Goal: Information Seeking & Learning: Learn about a topic

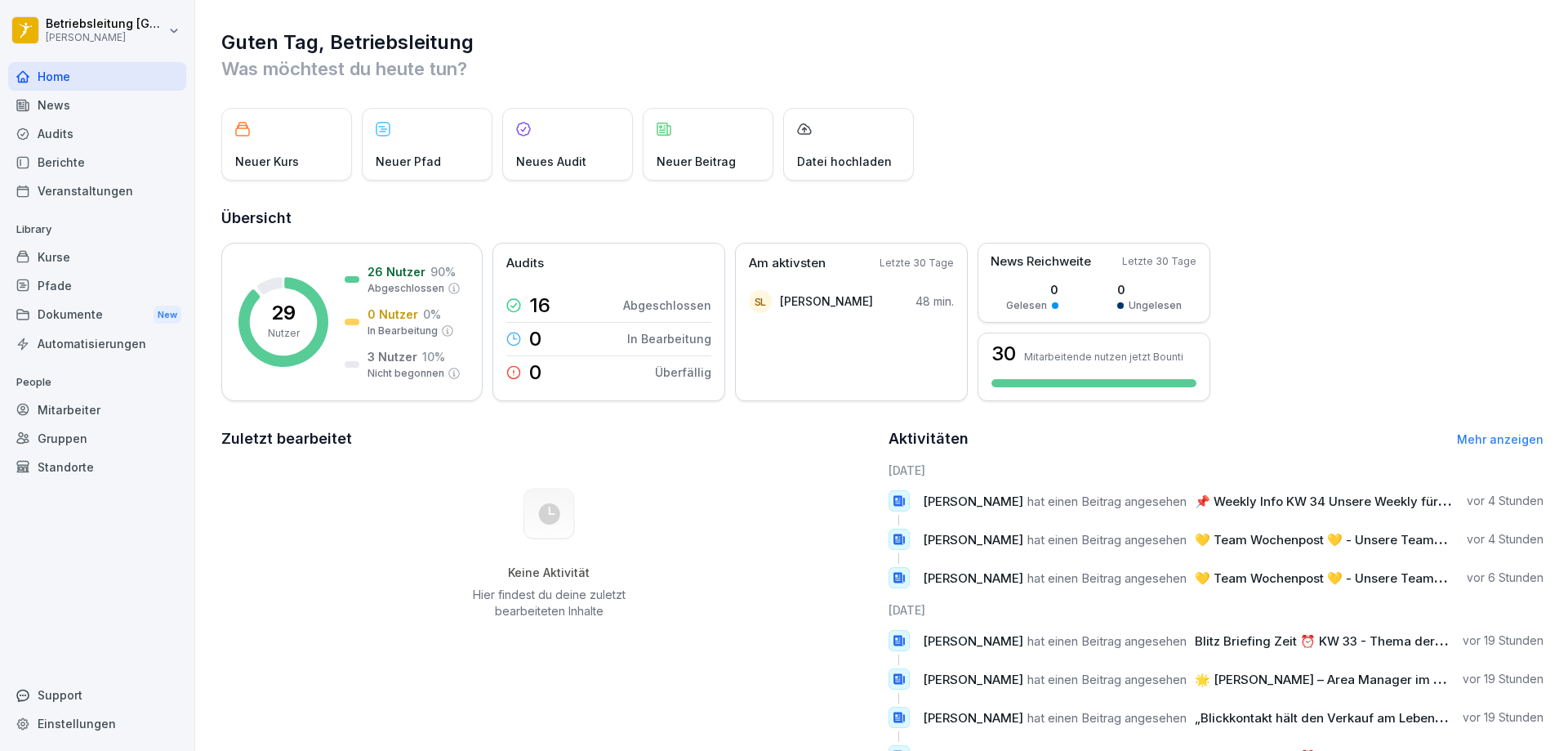
click at [62, 103] on div "News" at bounding box center [97, 105] width 178 height 28
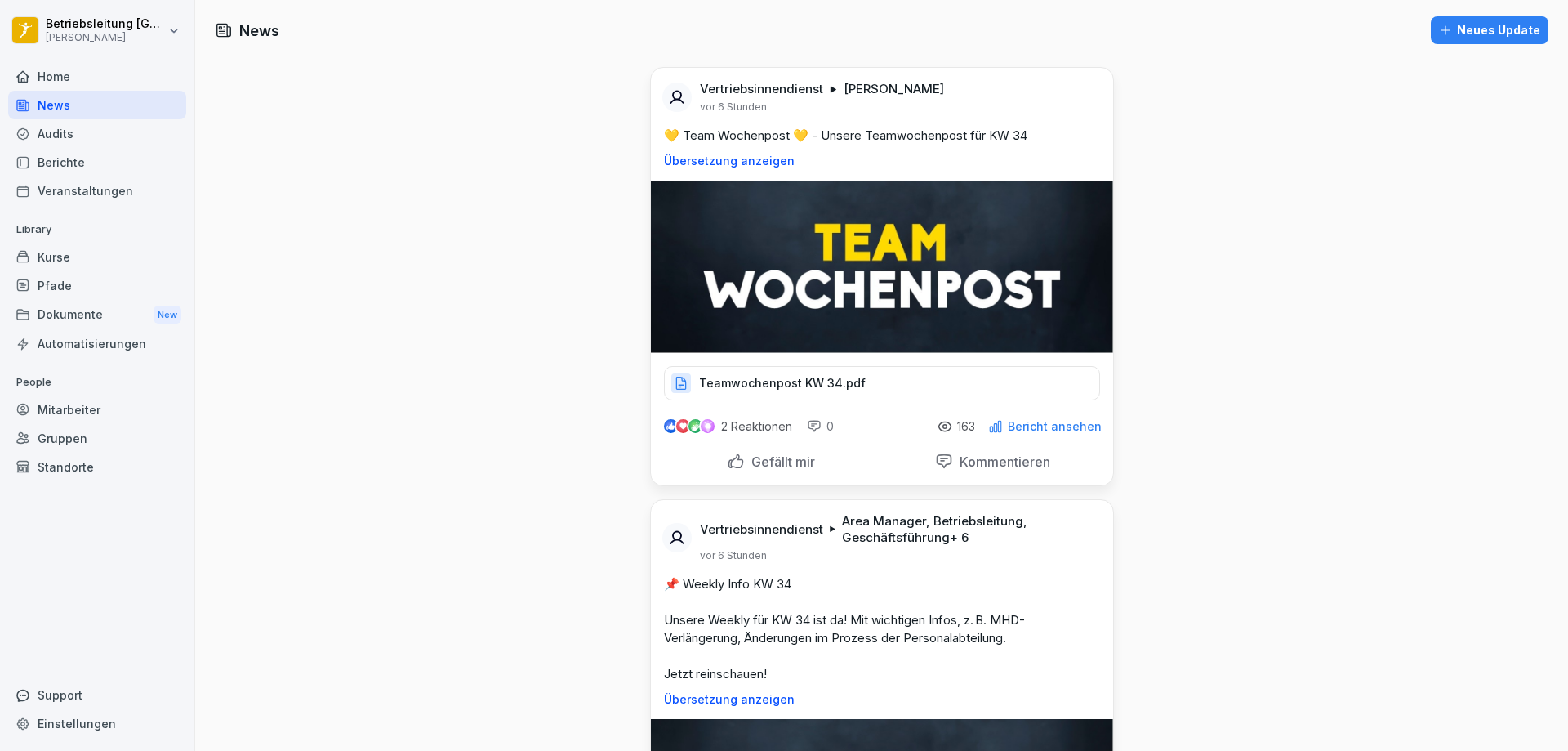
click at [825, 387] on p "Teamwochenpost KW 34.pdf" at bounding box center [782, 383] width 166 height 17
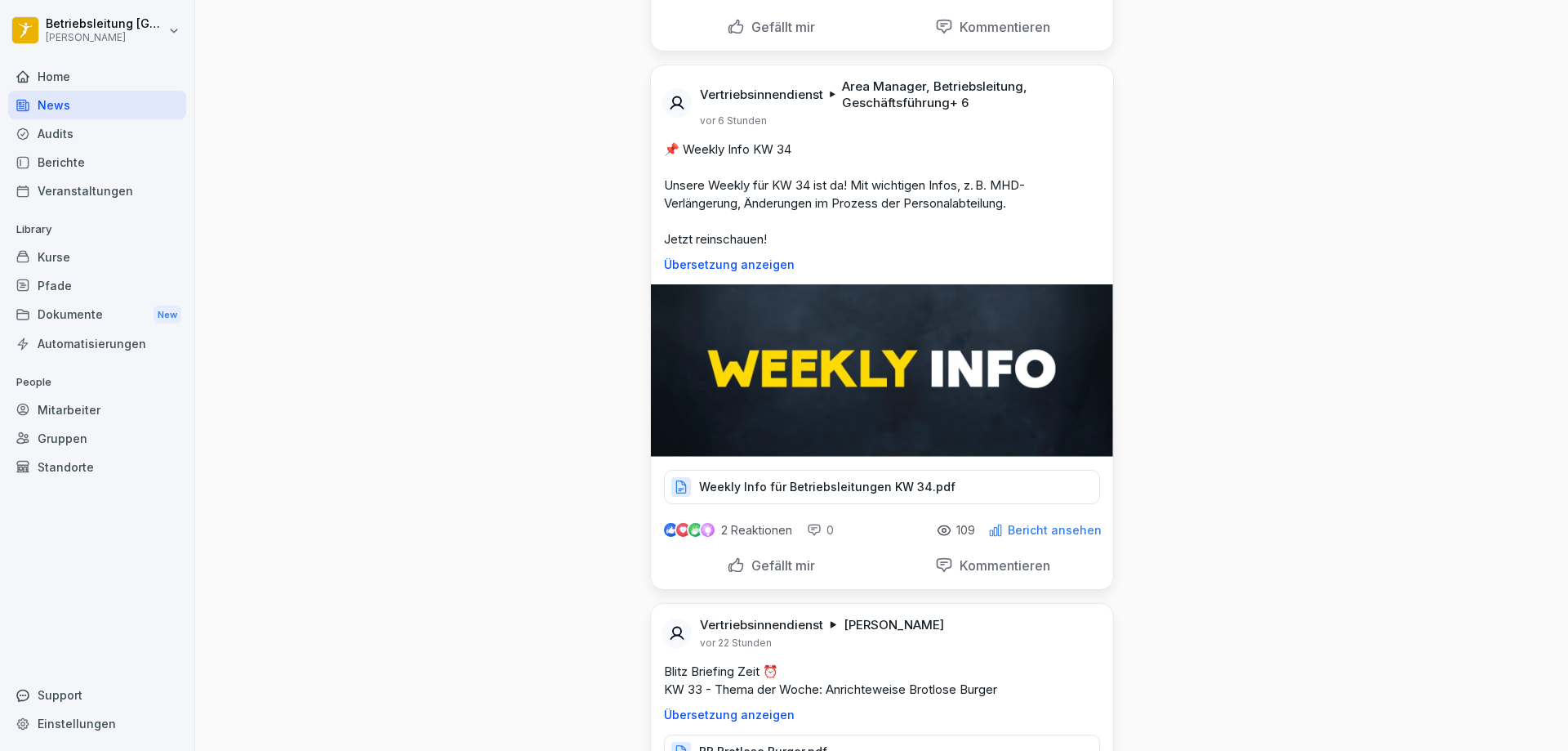
scroll to position [490, 0]
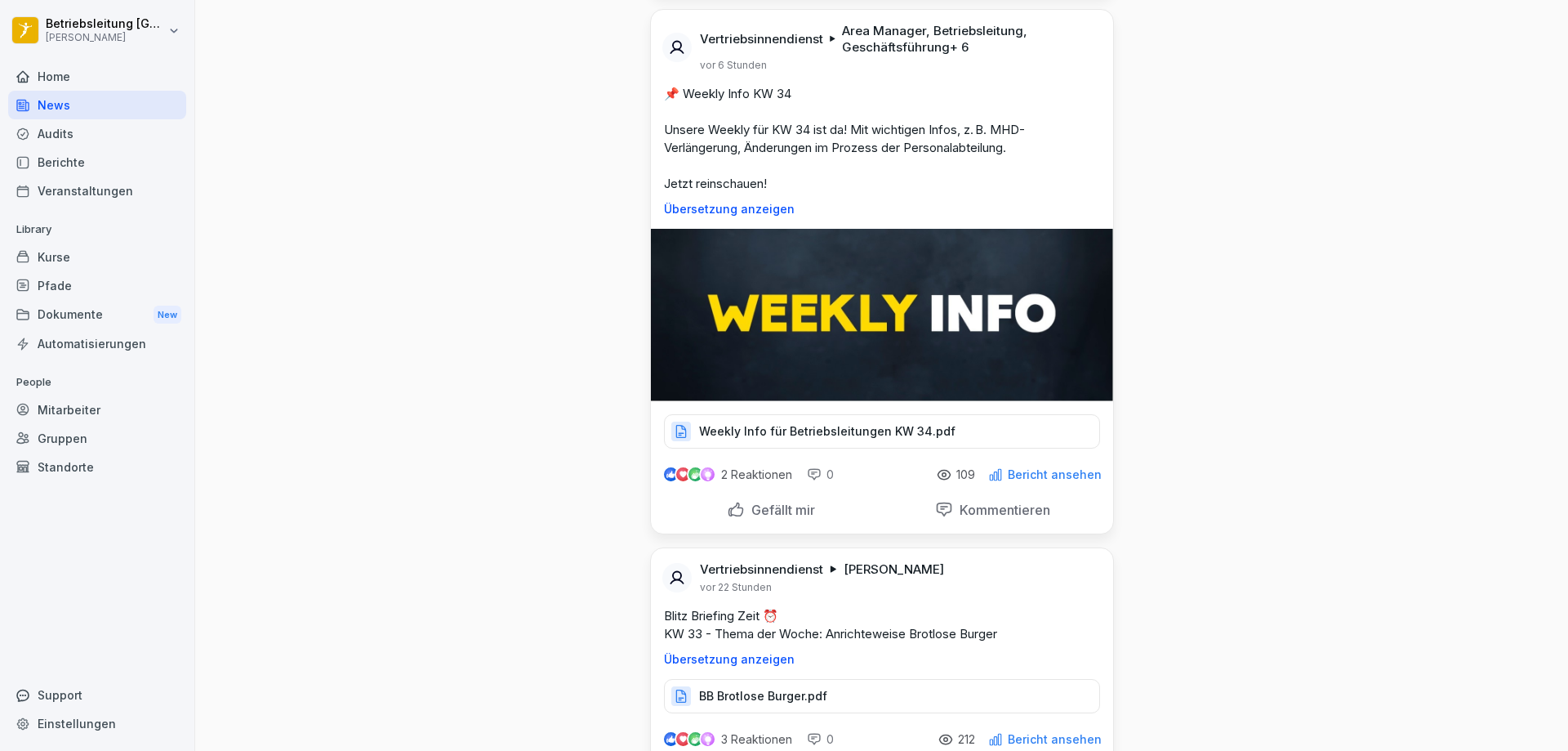
click at [744, 424] on p "Weekly Info für Betriebsleitungen KW 34.pdf" at bounding box center [827, 431] width 256 height 17
click at [897, 432] on p "Weekly Info für Betriebsleitungen KW 34.pdf" at bounding box center [827, 431] width 256 height 17
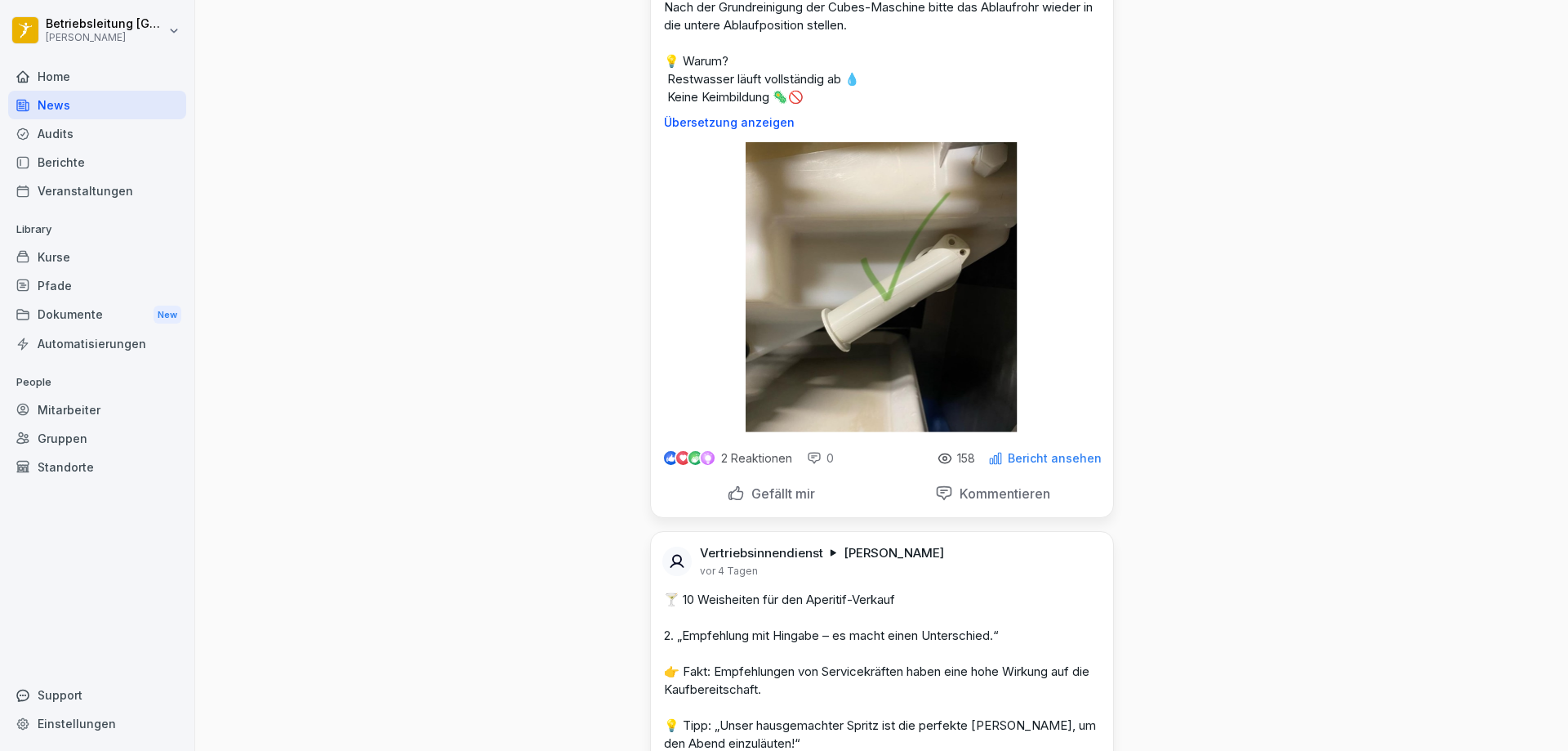
scroll to position [5147, 0]
click at [94, 162] on div "Berichte" at bounding box center [97, 162] width 178 height 28
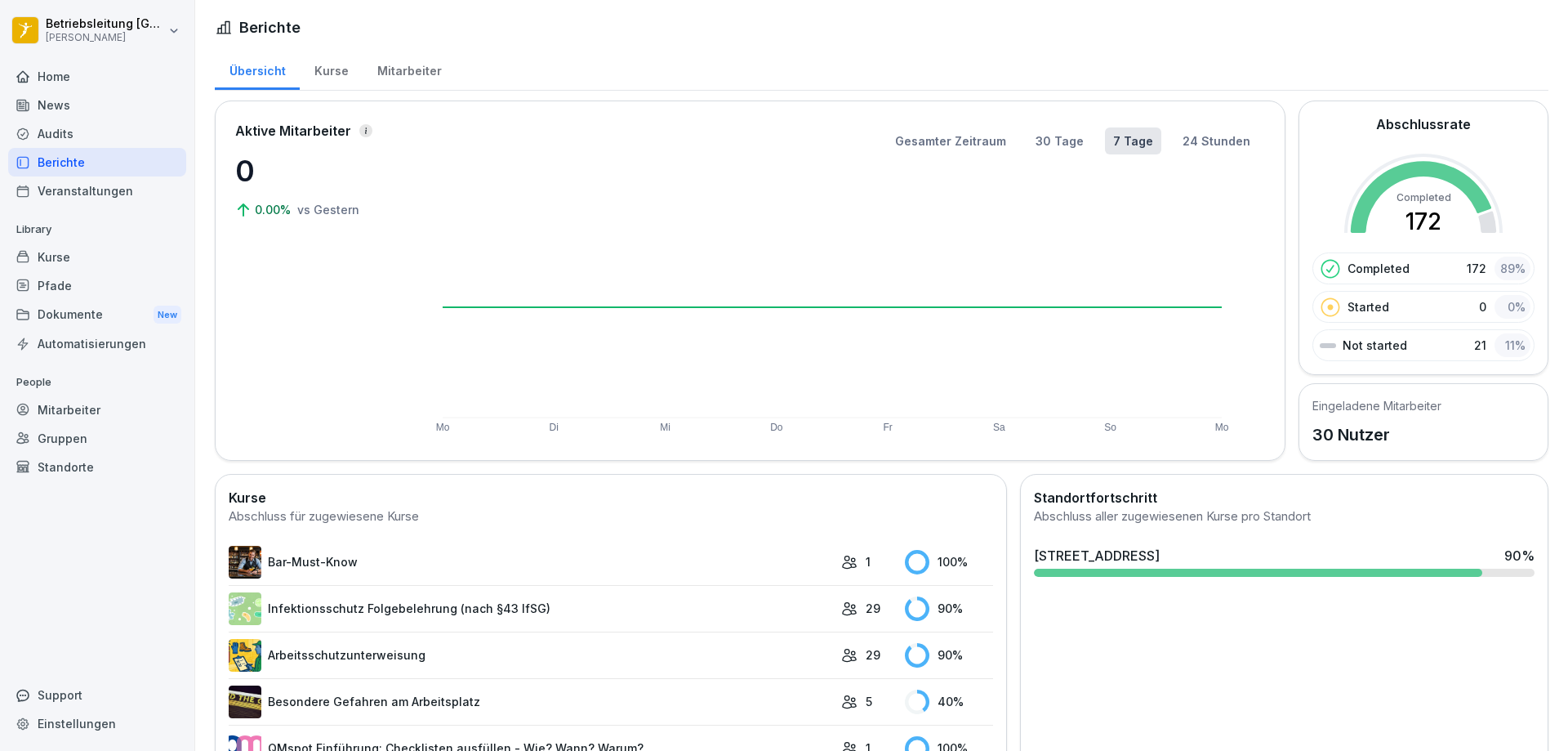
click at [431, 72] on div "Mitarbeiter" at bounding box center [409, 69] width 93 height 42
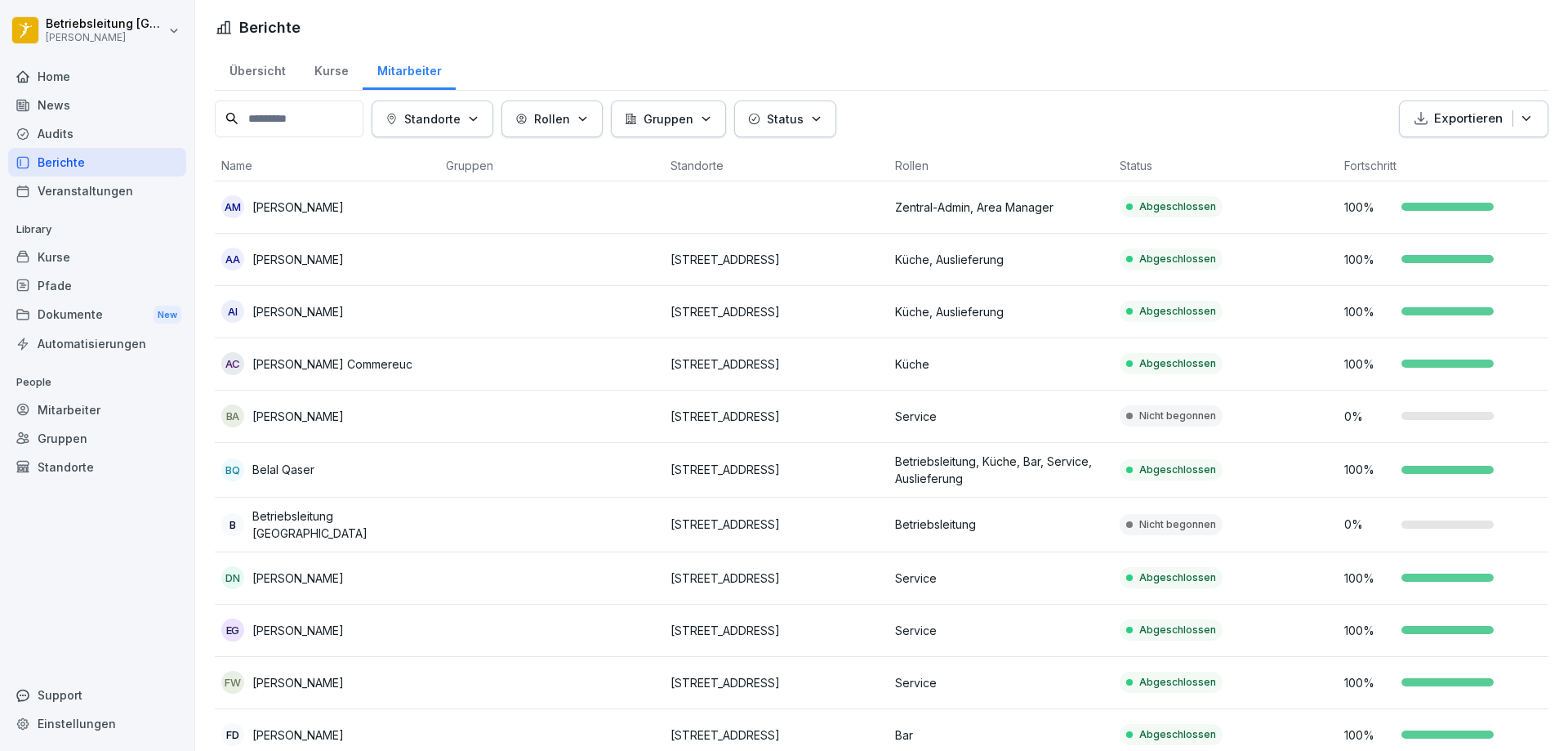
click at [488, 414] on td at bounding box center [552, 416] width 225 height 52
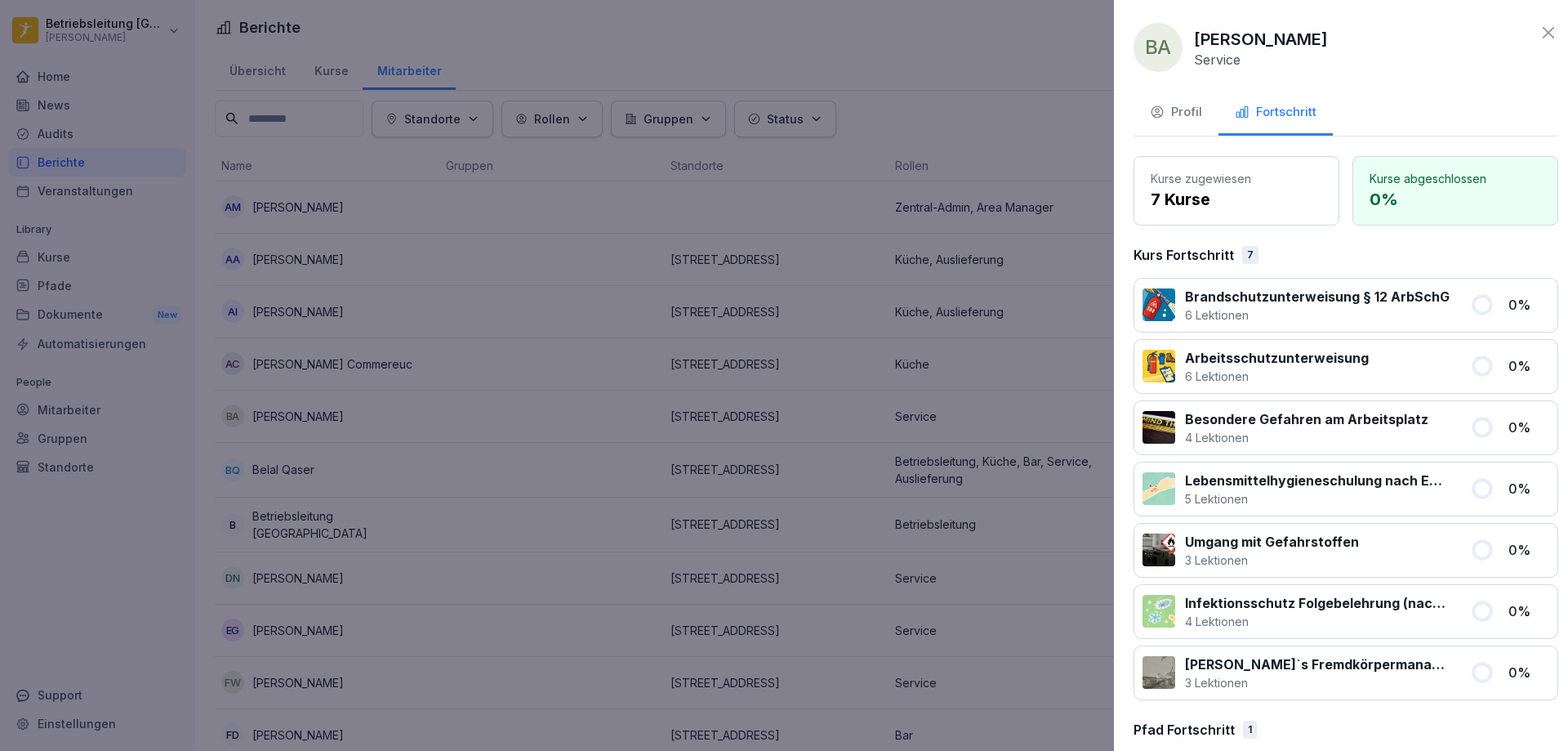
click at [735, 342] on div at bounding box center [784, 376] width 1568 height 751
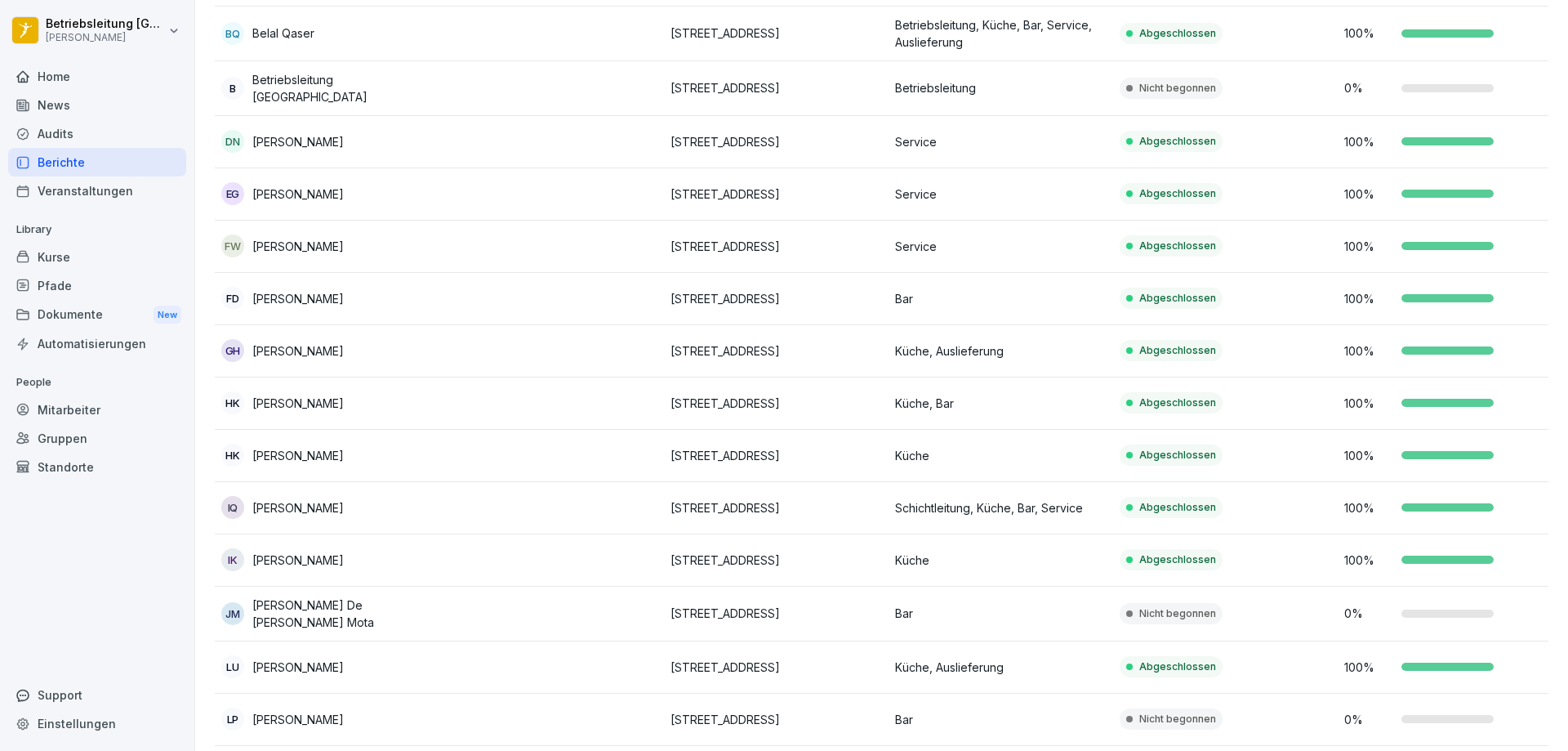
scroll to position [490, 0]
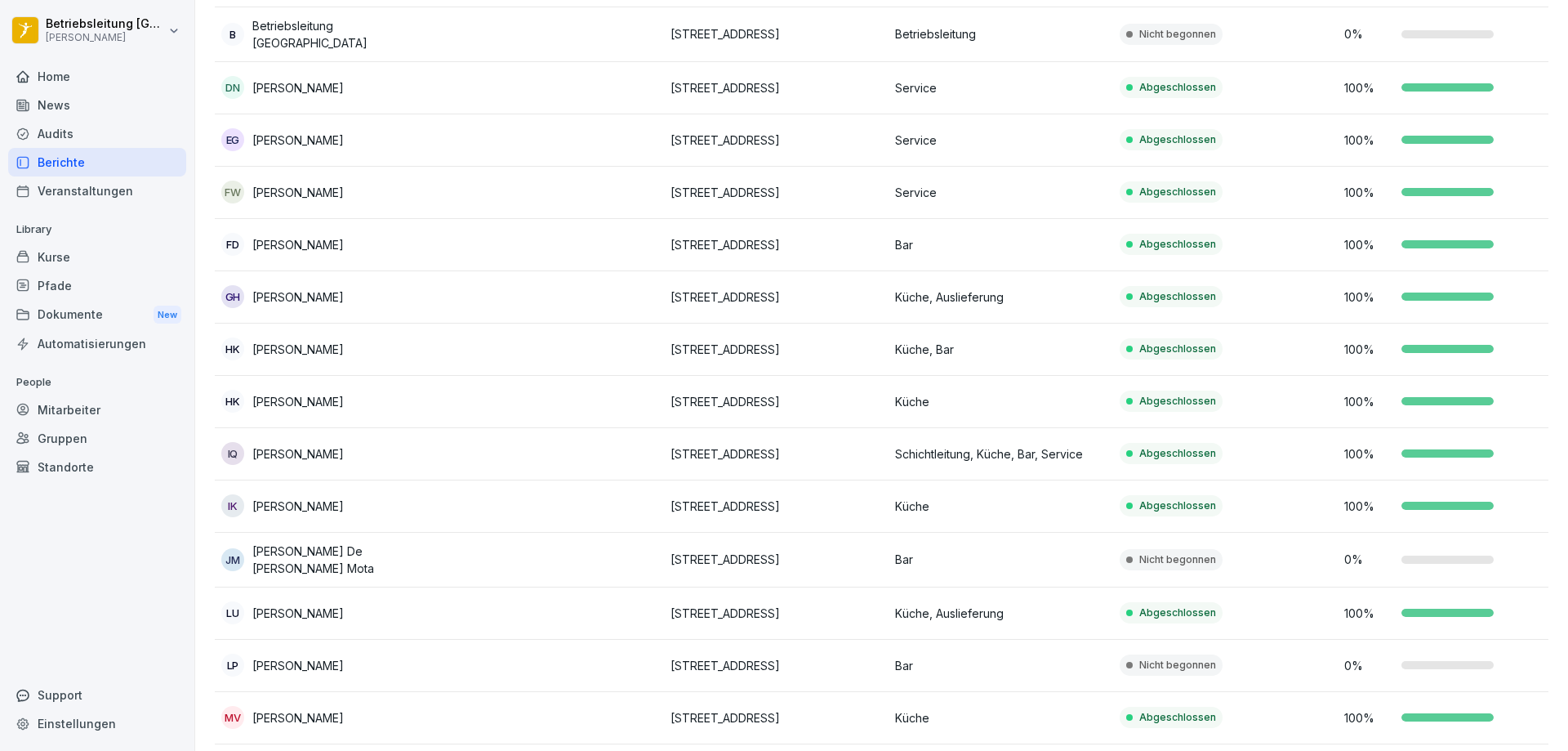
click at [381, 560] on p "[PERSON_NAME] De [PERSON_NAME] Mota" at bounding box center [342, 560] width 181 height 34
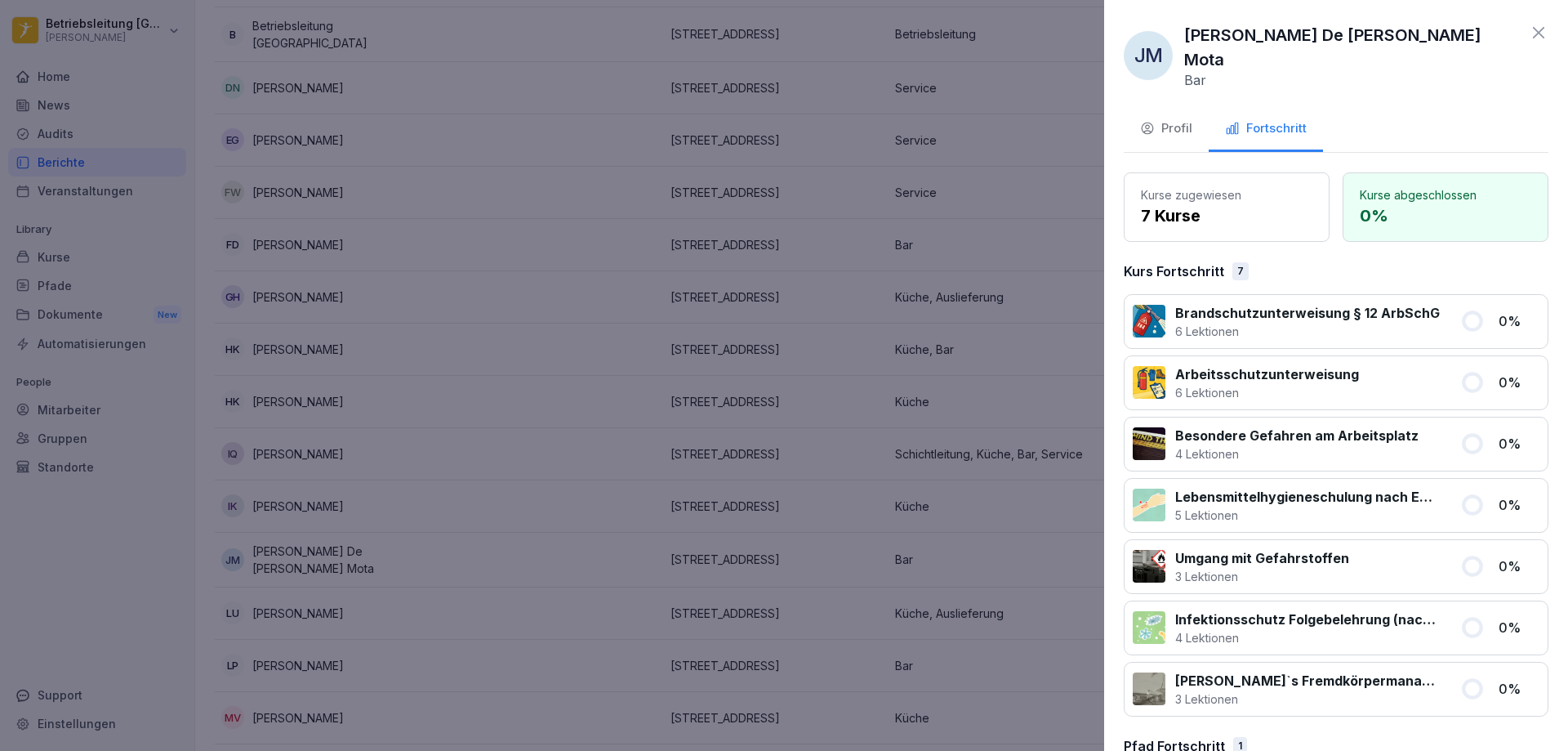
click at [633, 506] on div at bounding box center [784, 376] width 1568 height 751
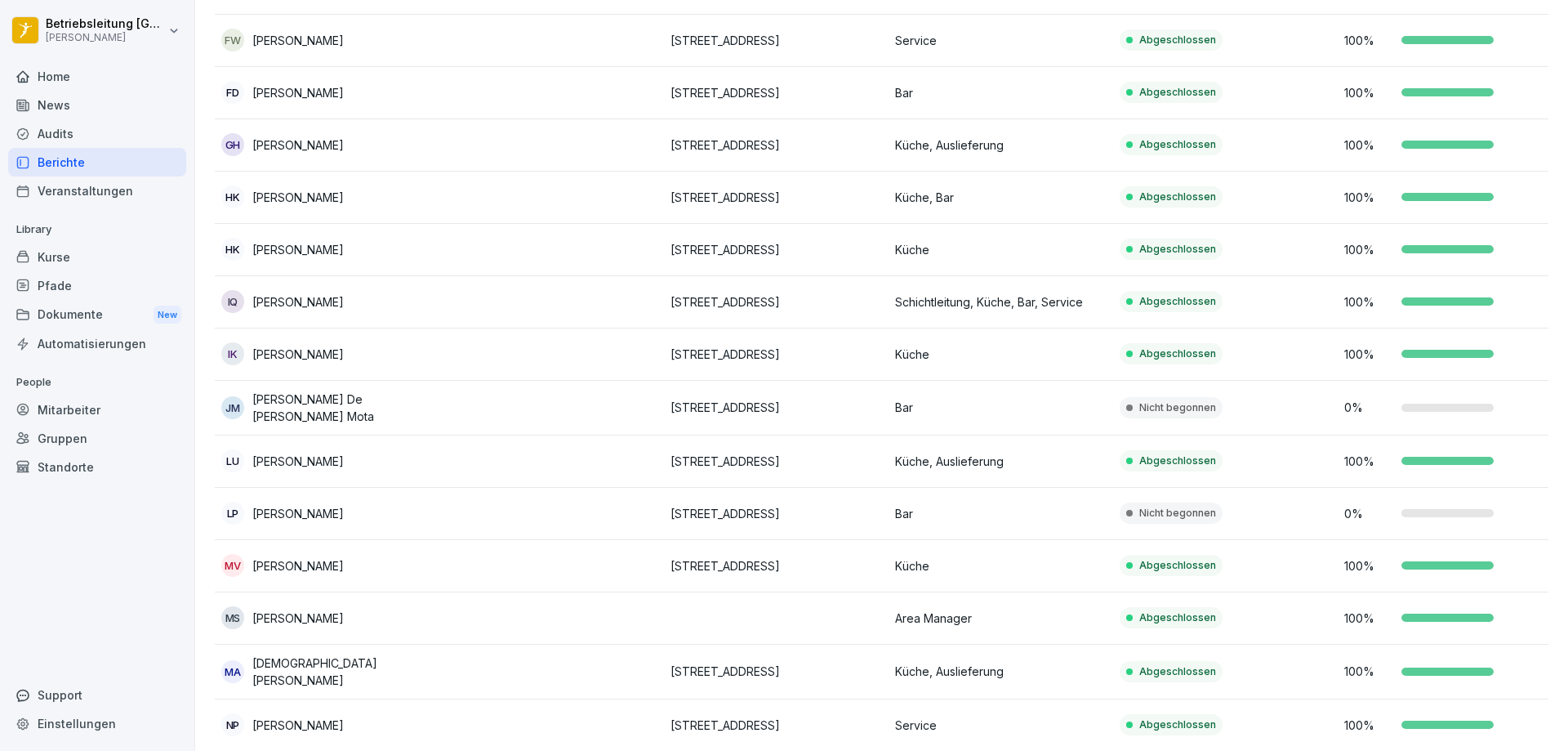
scroll to position [654, 0]
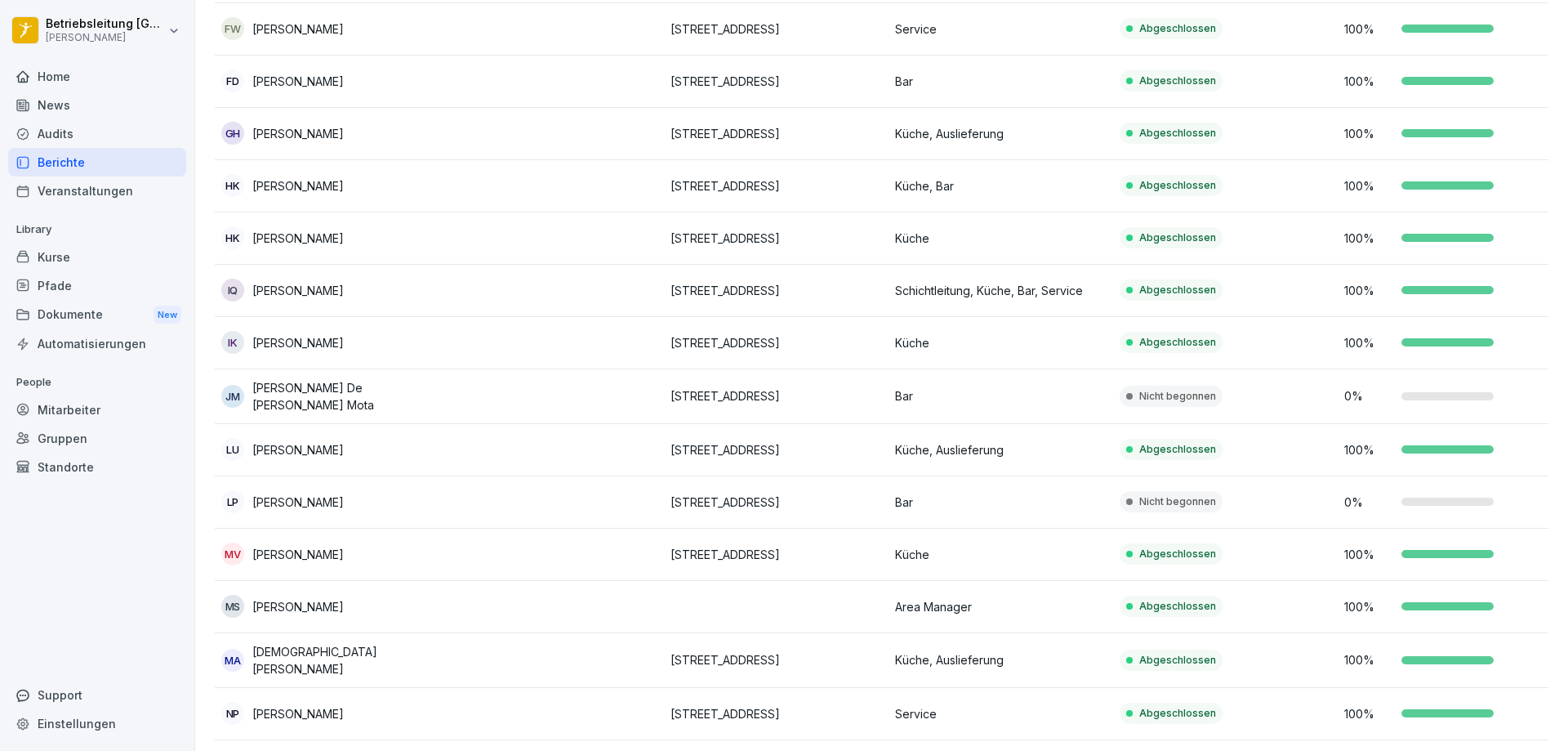
click at [511, 506] on td at bounding box center [552, 502] width 225 height 52
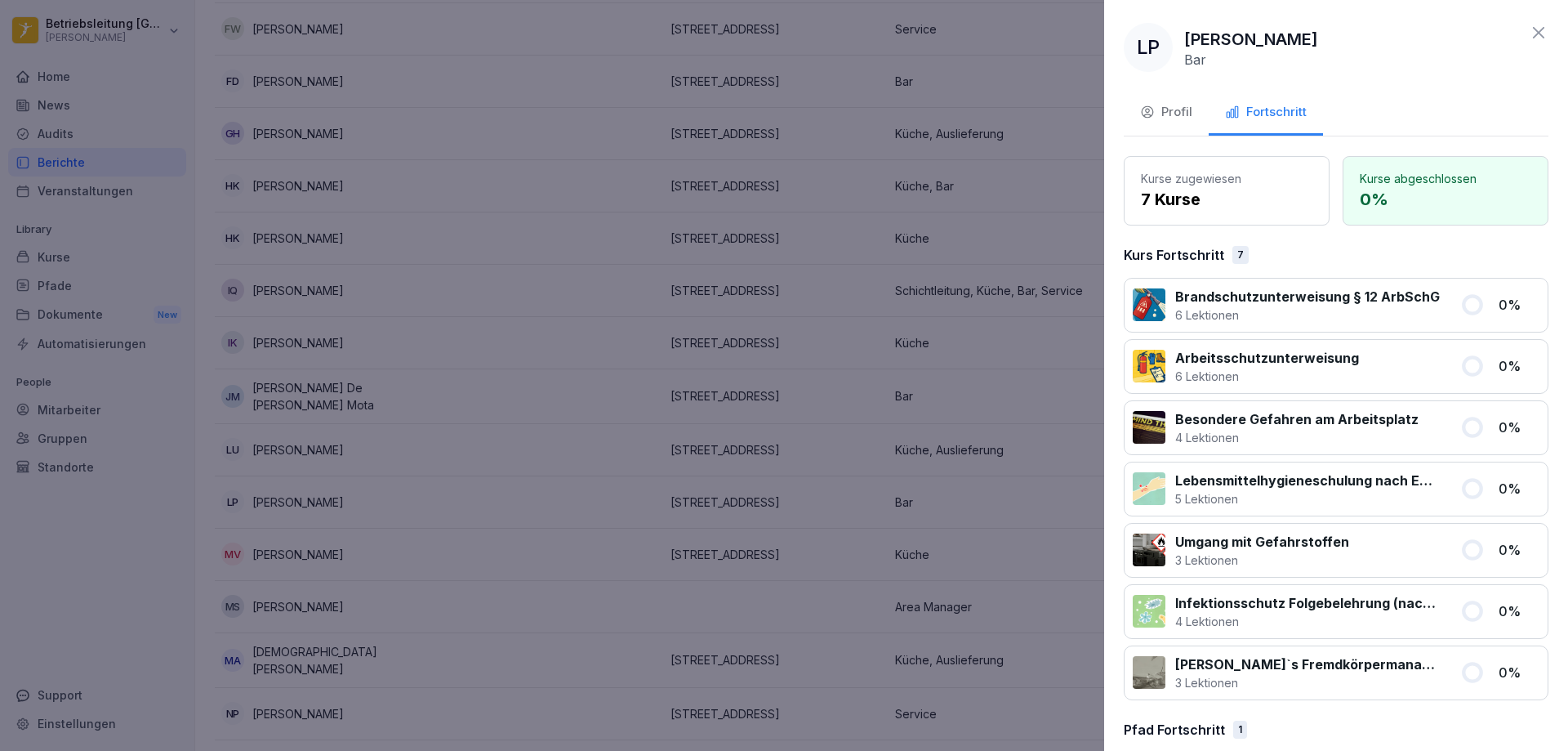
click at [824, 535] on div at bounding box center [784, 376] width 1568 height 751
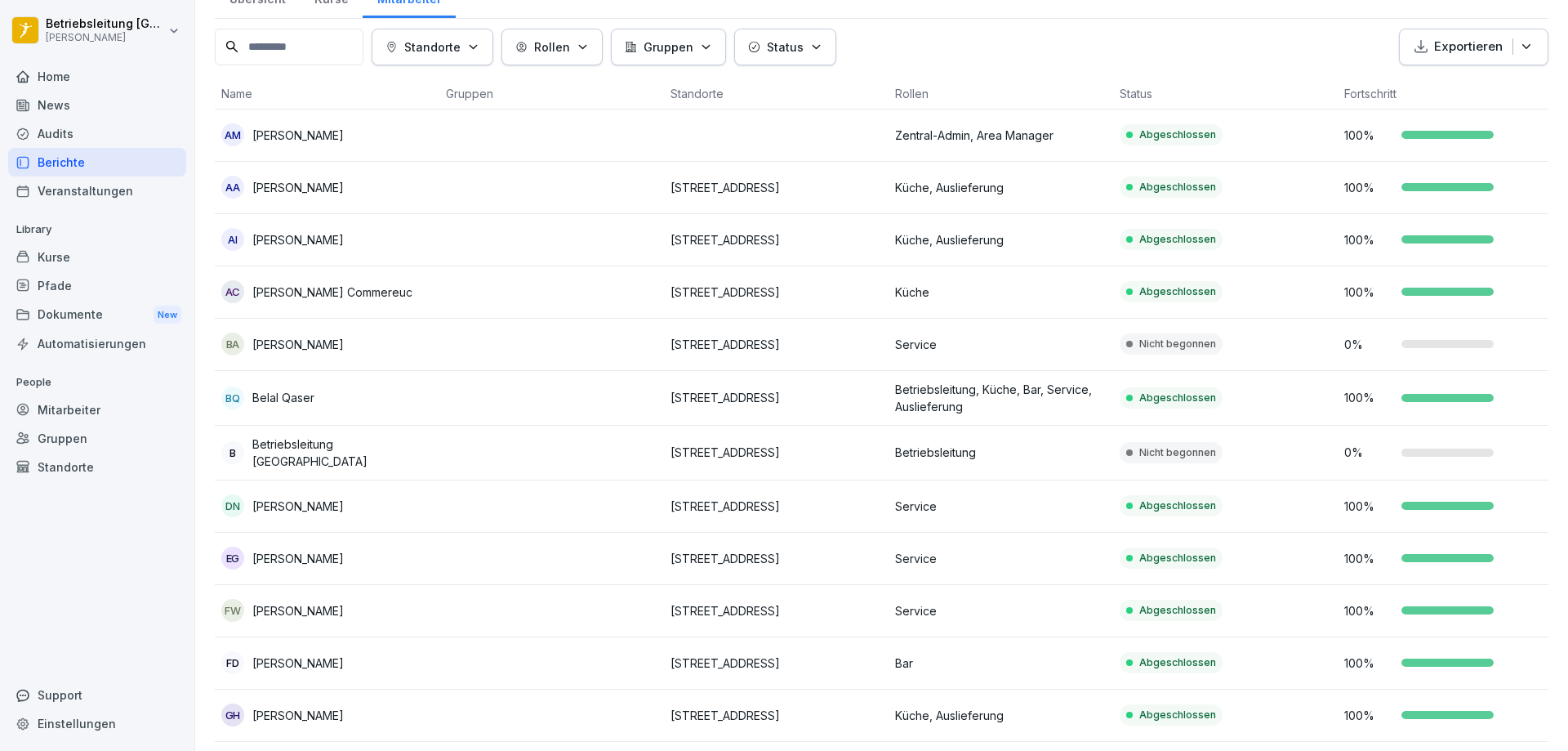
scroll to position [0, 0]
